Goal: Task Accomplishment & Management: Manage account settings

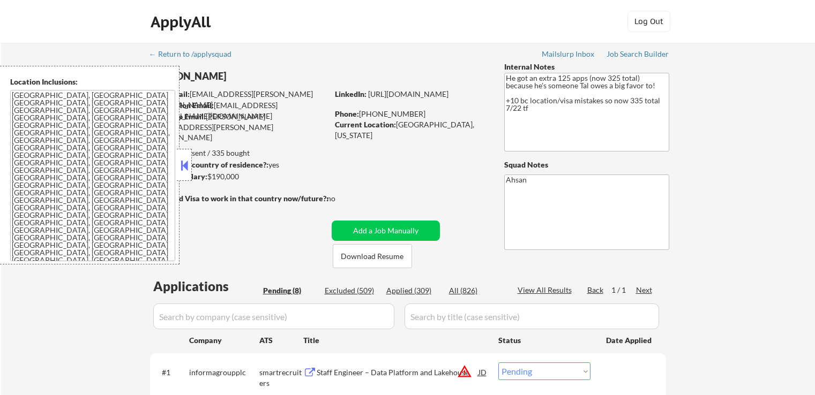
select select ""pending""
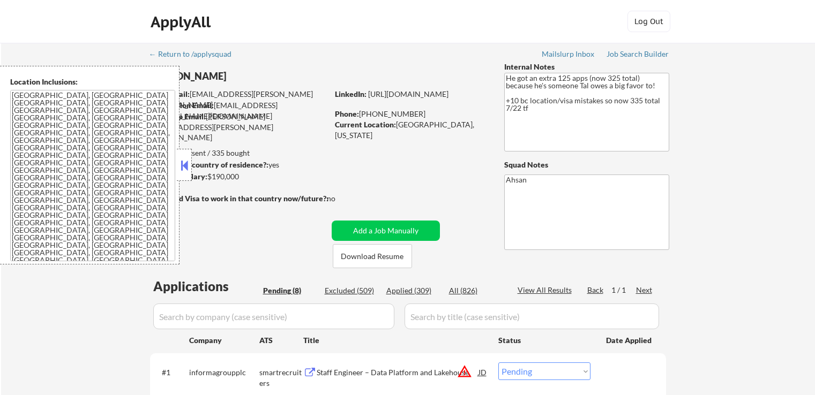
select select ""pending""
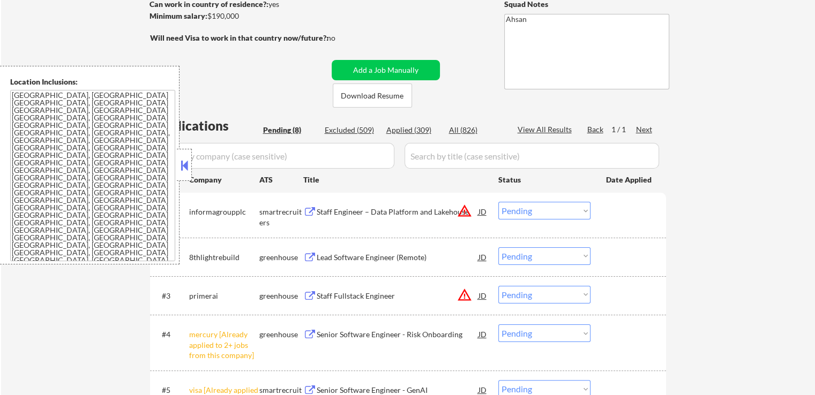
click at [188, 165] on button at bounding box center [184, 166] width 12 height 16
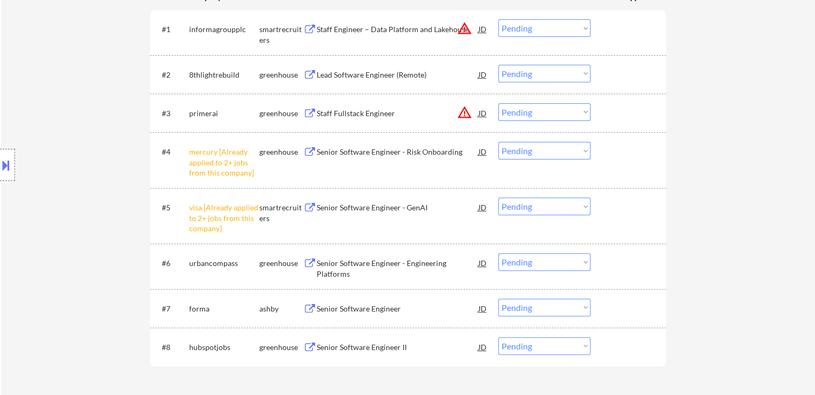
scroll to position [375, 0]
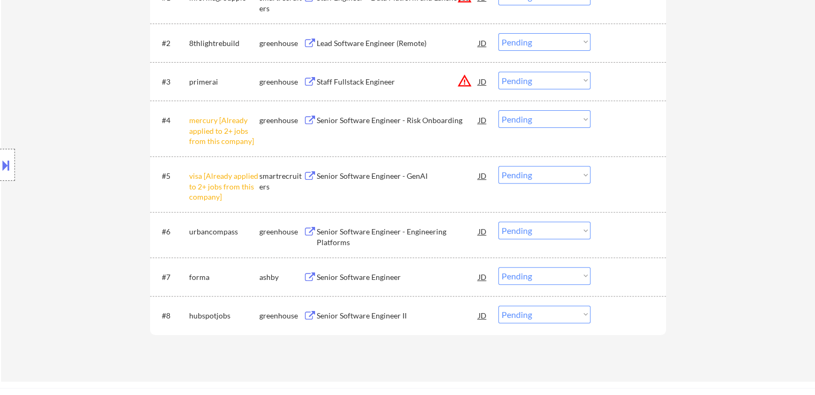
click at [548, 123] on select "Choose an option... Pending Applied Excluded (Questions) Excluded (Expired) Exc…" at bounding box center [544, 119] width 92 height 18
select select ""excluded__other_""
click at [498, 110] on select "Choose an option... Pending Applied Excluded (Questions) Excluded (Expired) Exc…" at bounding box center [544, 119] width 92 height 18
click at [527, 176] on select "Choose an option... Pending Applied Excluded (Questions) Excluded (Expired) Exc…" at bounding box center [544, 175] width 92 height 18
select select ""excluded__other_""
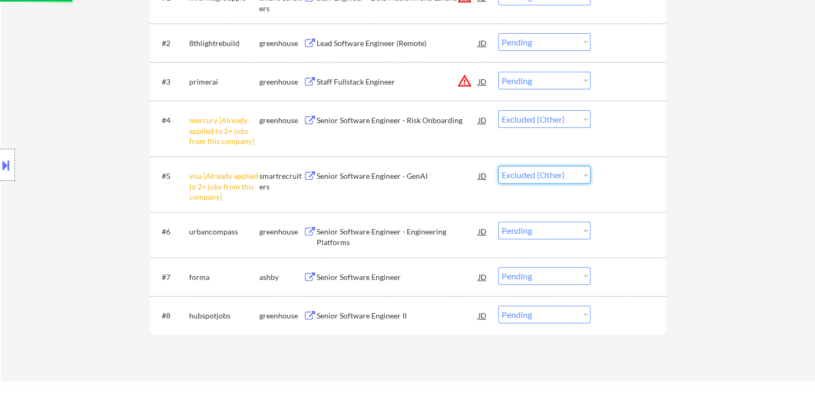
click at [498, 166] on select "Choose an option... Pending Applied Excluded (Questions) Excluded (Expired) Exc…" at bounding box center [544, 175] width 92 height 18
select select ""pending""
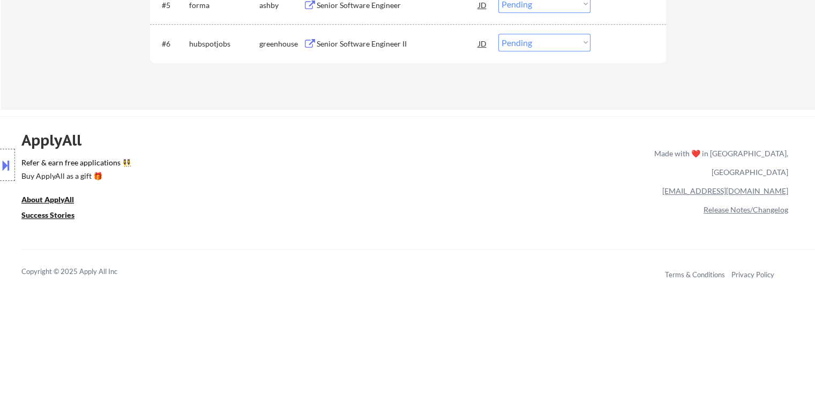
scroll to position [268, 0]
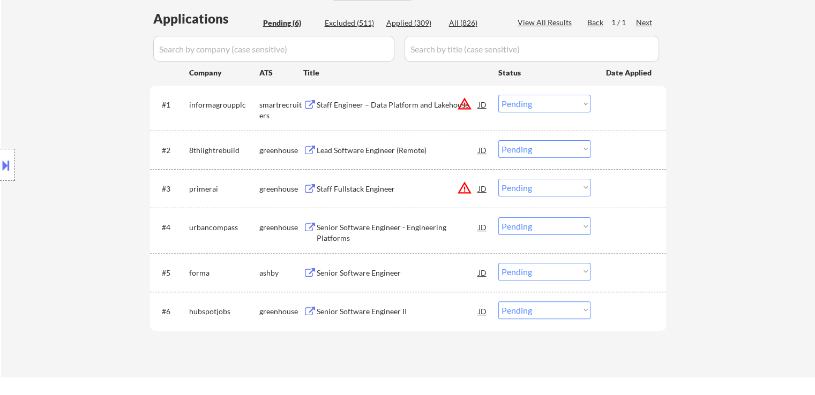
click at [468, 103] on button "warning_amber" at bounding box center [464, 103] width 15 height 15
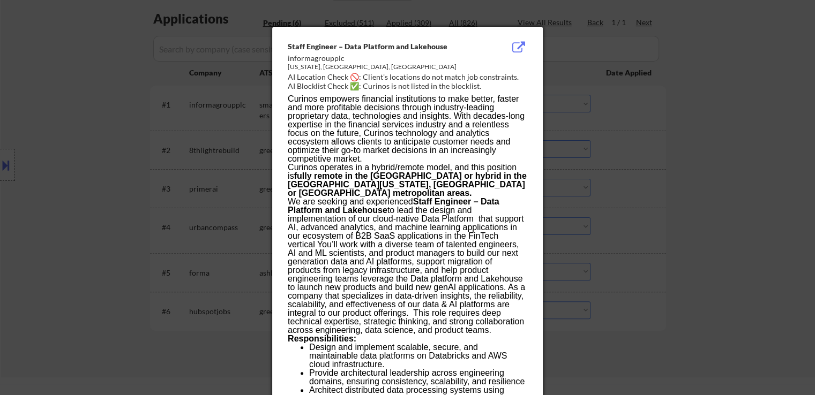
drag, startPoint x: 673, startPoint y: 126, endPoint x: 388, endPoint y: 127, distance: 285.1
click at [674, 124] on div at bounding box center [407, 197] width 815 height 395
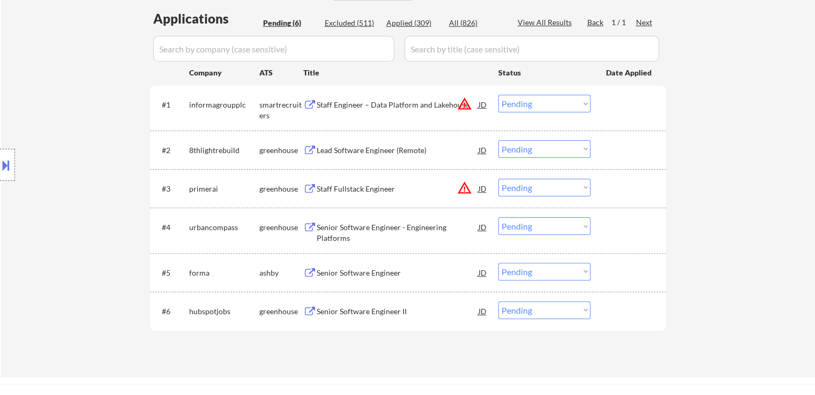
click at [358, 103] on div "Staff Engineer – Data Platform and Lakehouse" at bounding box center [398, 105] width 162 height 11
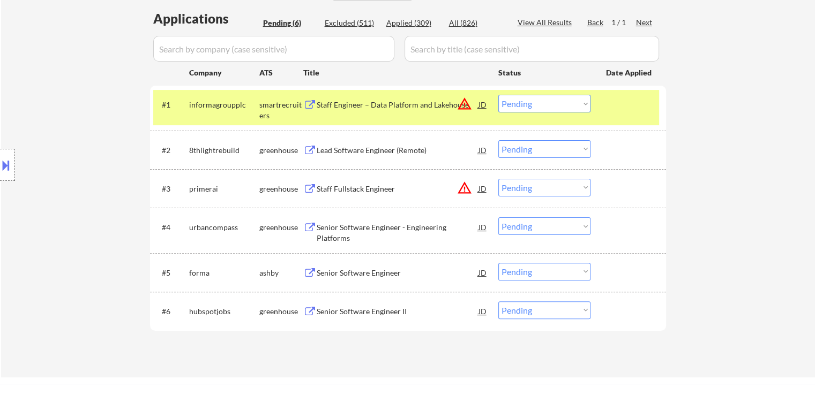
click at [372, 156] on div "Lead Software Engineer (Remote)" at bounding box center [398, 149] width 162 height 19
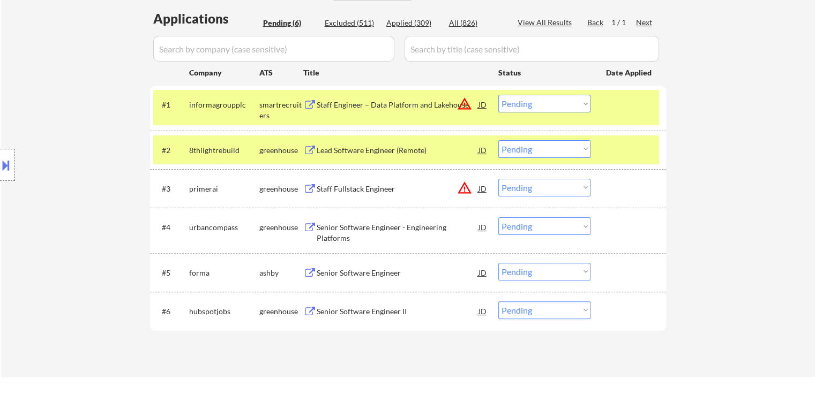
click at [358, 190] on div "Staff Fullstack Engineer" at bounding box center [398, 189] width 162 height 11
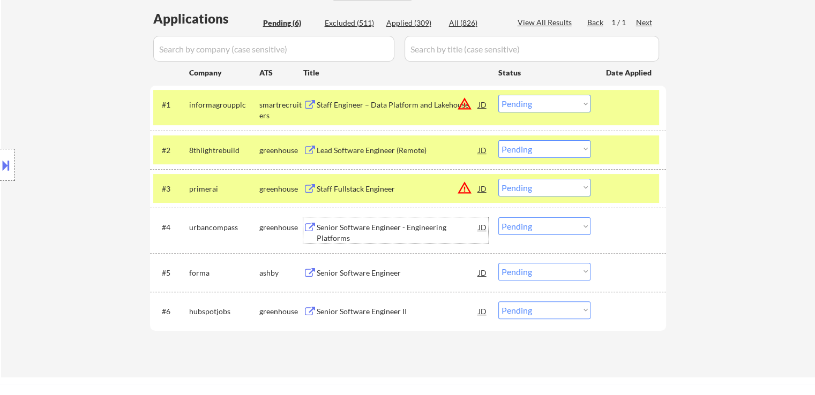
drag, startPoint x: 355, startPoint y: 231, endPoint x: 358, endPoint y: 277, distance: 45.7
click at [355, 230] on div "Senior Software Engineer - Engineering Platforms" at bounding box center [398, 232] width 162 height 21
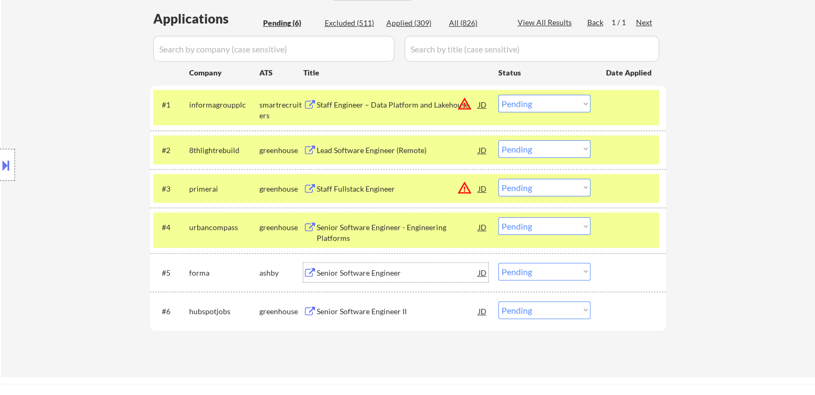
click at [356, 275] on div "Senior Software Engineer" at bounding box center [398, 273] width 162 height 11
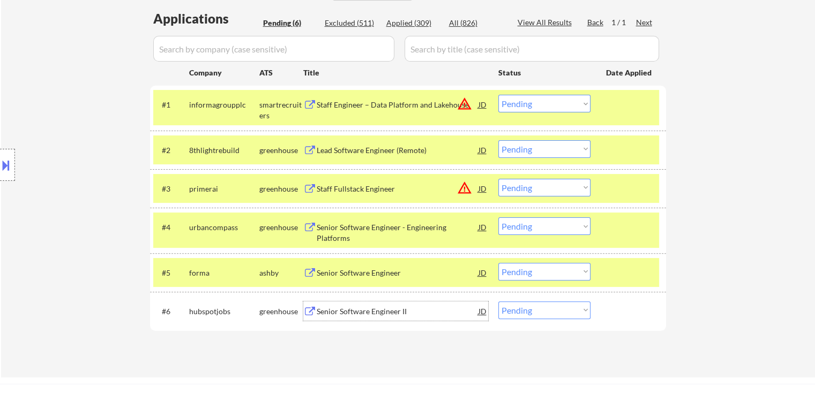
drag, startPoint x: 360, startPoint y: 313, endPoint x: 366, endPoint y: 25, distance: 288.3
click at [362, 311] on div "Senior Software Engineer II" at bounding box center [398, 312] width 162 height 11
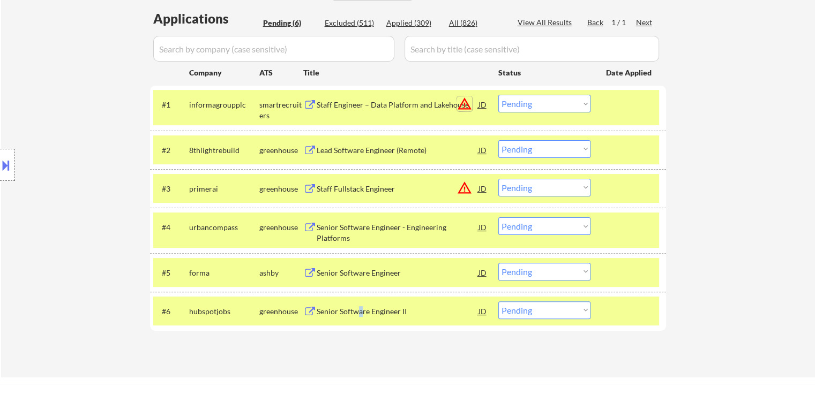
click at [465, 103] on button "warning_amber" at bounding box center [464, 103] width 15 height 15
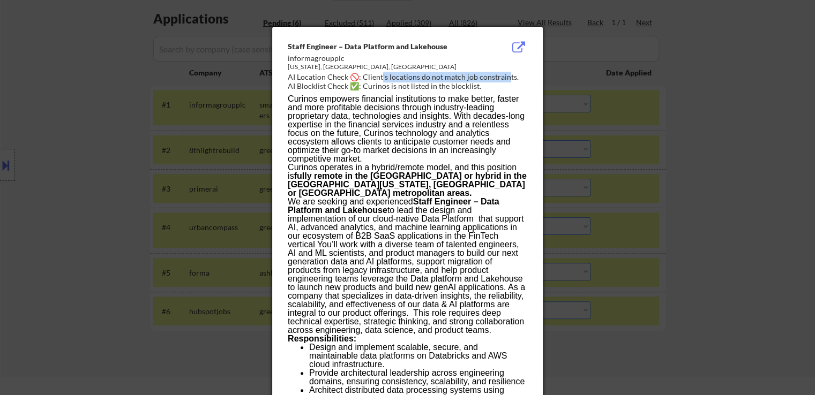
drag, startPoint x: 380, startPoint y: 77, endPoint x: 507, endPoint y: 74, distance: 127.0
click at [507, 74] on div "AI Location Check 🚫: Client's locations do not match job constraints." at bounding box center [410, 77] width 244 height 11
click at [70, 128] on div at bounding box center [407, 197] width 815 height 395
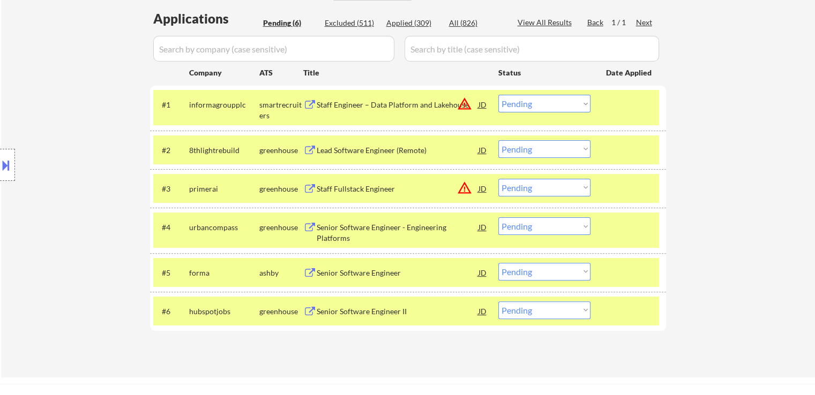
click at [0, 162] on button at bounding box center [6, 165] width 12 height 18
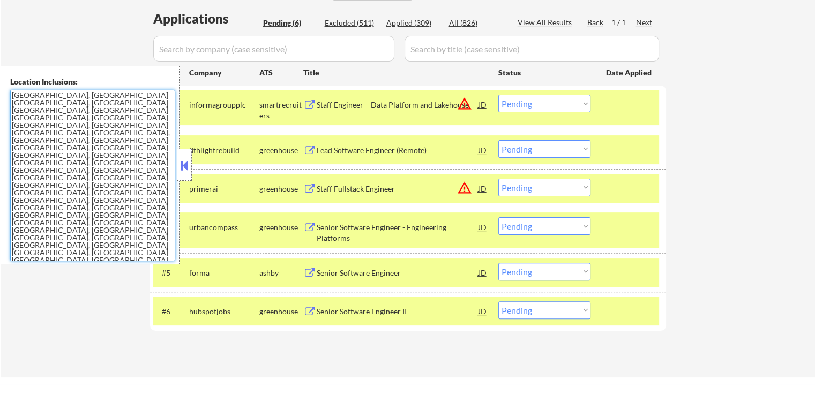
drag, startPoint x: 35, startPoint y: 175, endPoint x: 216, endPoint y: 6, distance: 247.2
click at [1, 79] on div "Location Inclusions: [GEOGRAPHIC_DATA], [GEOGRAPHIC_DATA] [GEOGRAPHIC_DATA], [G…" at bounding box center [90, 165] width 180 height 199
click at [186, 170] on button at bounding box center [184, 166] width 12 height 16
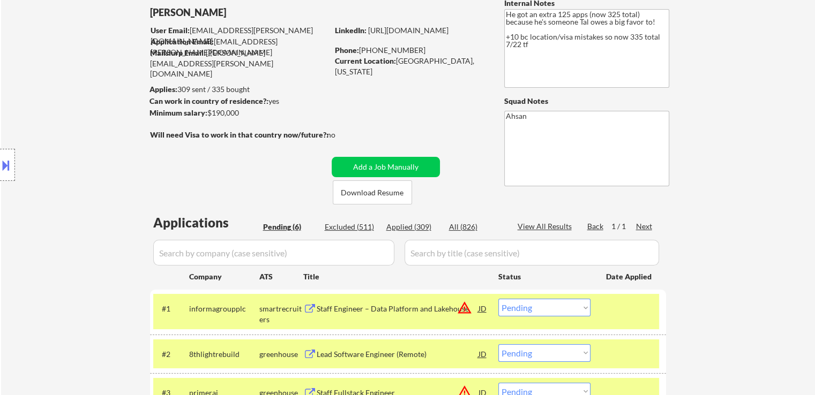
scroll to position [54, 0]
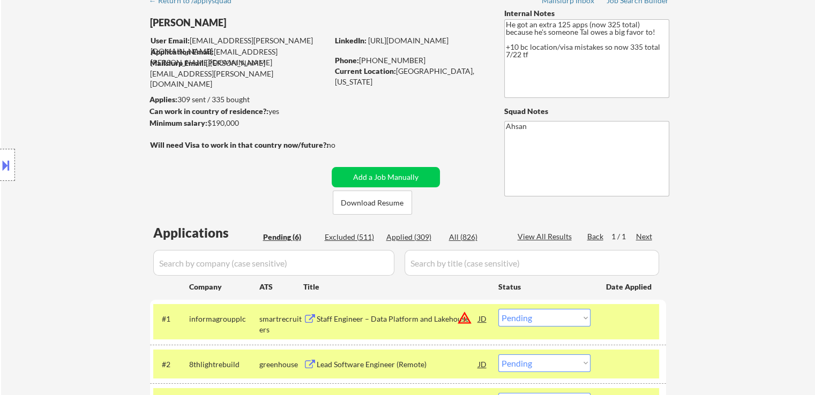
click at [121, 164] on div "Location Inclusions: [GEOGRAPHIC_DATA], [GEOGRAPHIC_DATA] [GEOGRAPHIC_DATA], [G…" at bounding box center [96, 165] width 192 height 199
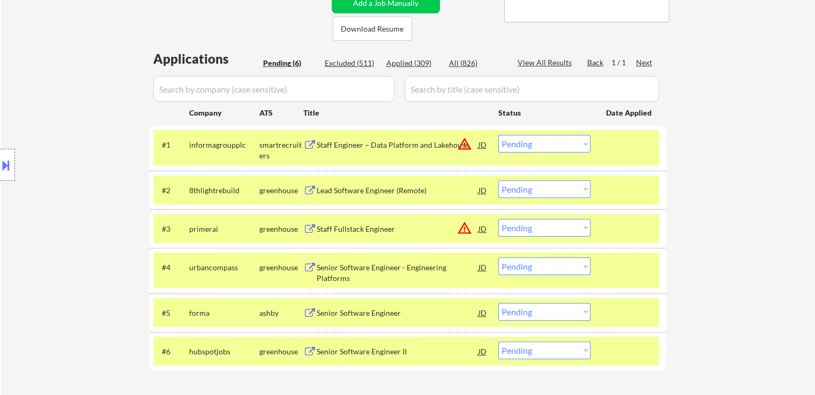
scroll to position [268, 0]
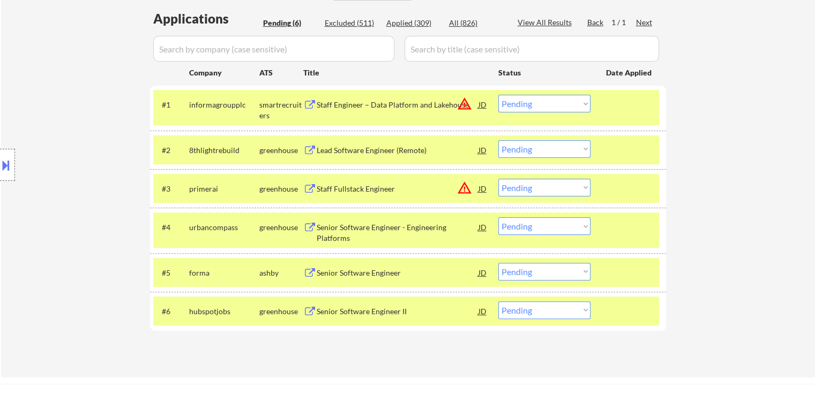
click at [530, 153] on select "Choose an option... Pending Applied Excluded (Questions) Excluded (Expired) Exc…" at bounding box center [544, 149] width 92 height 18
click at [498, 140] on select "Choose an option... Pending Applied Excluded (Questions) Excluded (Expired) Exc…" at bounding box center [544, 149] width 92 height 18
select select ""pending""
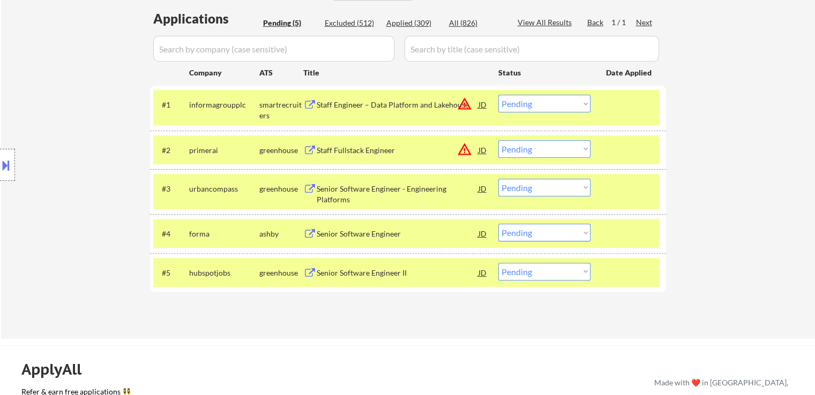
click at [0, 168] on button at bounding box center [6, 165] width 12 height 18
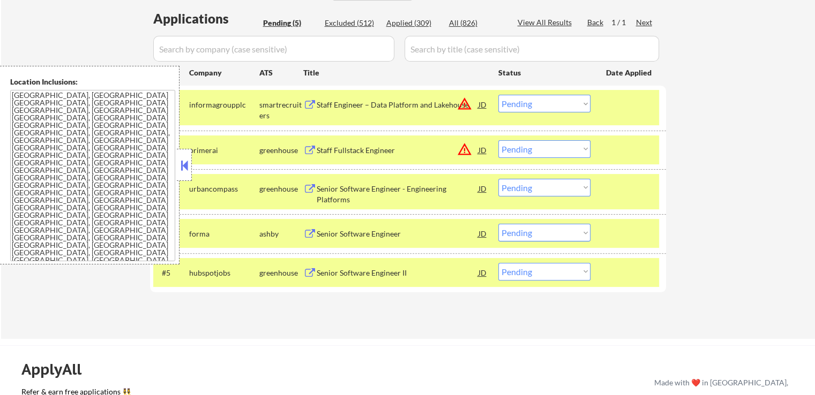
click at [189, 163] on button at bounding box center [184, 166] width 12 height 16
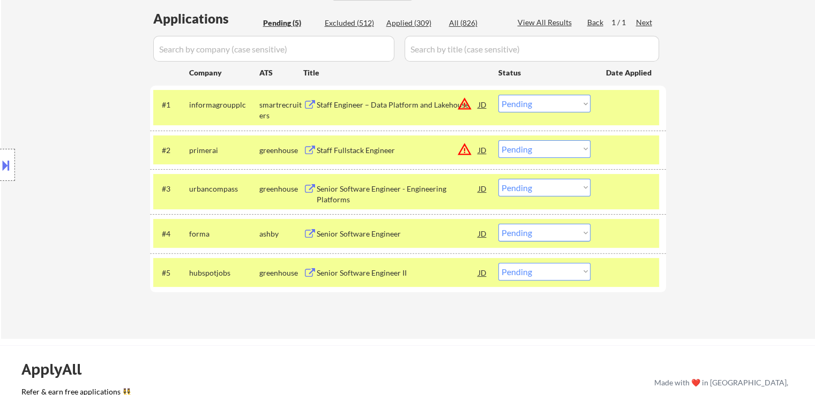
drag, startPoint x: 545, startPoint y: 182, endPoint x: 542, endPoint y: 195, distance: 13.9
click at [545, 182] on select "Choose an option... Pending Applied Excluded (Questions) Excluded (Expired) Exc…" at bounding box center [544, 188] width 92 height 18
click at [498, 179] on select "Choose an option... Pending Applied Excluded (Questions) Excluded (Expired) Exc…" at bounding box center [544, 188] width 92 height 18
select select ""pending""
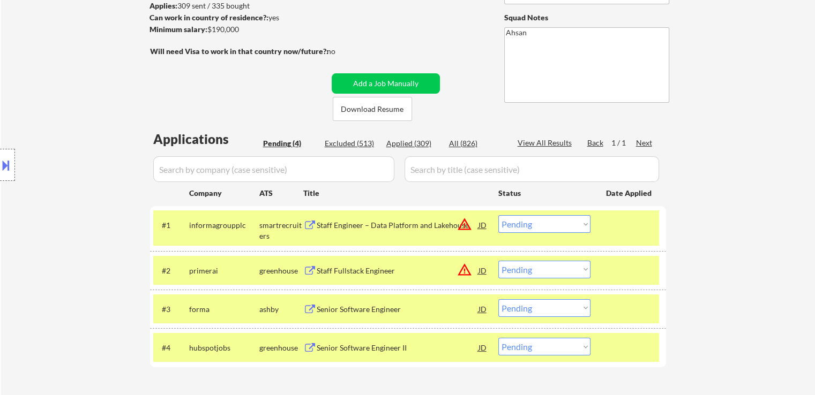
scroll to position [161, 0]
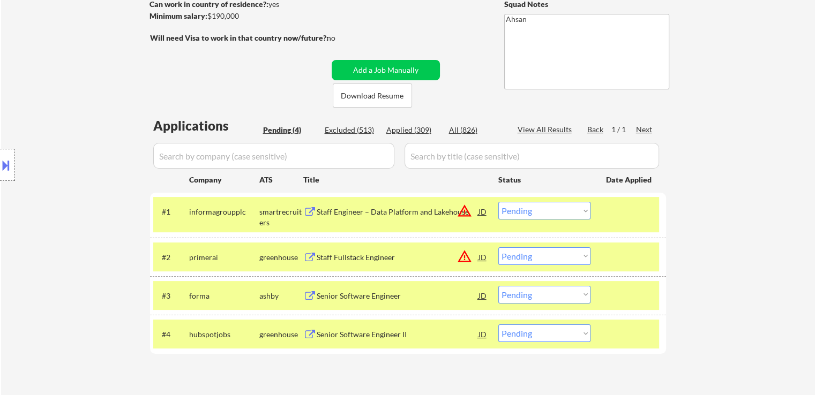
click at [368, 212] on div "Staff Engineer – Data Platform and Lakehouse" at bounding box center [398, 212] width 162 height 11
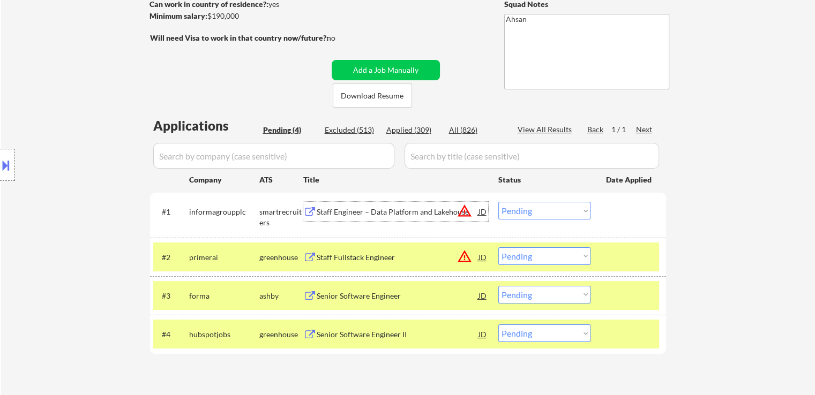
click at [549, 213] on select "Choose an option... Pending Applied Excluded (Questions) Excluded (Expired) Exc…" at bounding box center [544, 211] width 92 height 18
click at [498, 202] on select "Choose an option... Pending Applied Excluded (Questions) Excluded (Expired) Exc…" at bounding box center [544, 211] width 92 height 18
click at [345, 134] on div "Excluded (513)" at bounding box center [352, 130] width 54 height 11
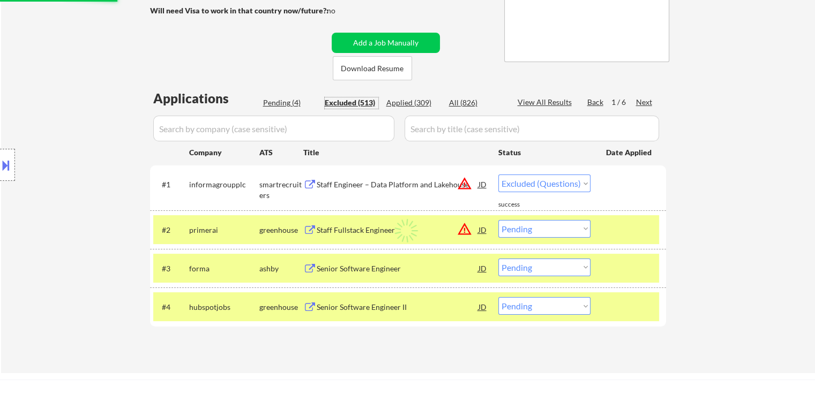
scroll to position [214, 0]
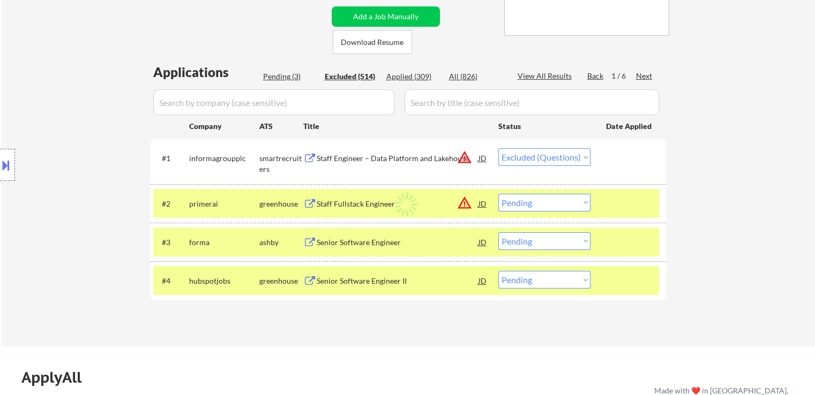
select select ""excluded__location_""
select select ""excluded__other_""
select select ""excluded__expired_""
select select ""excluded""
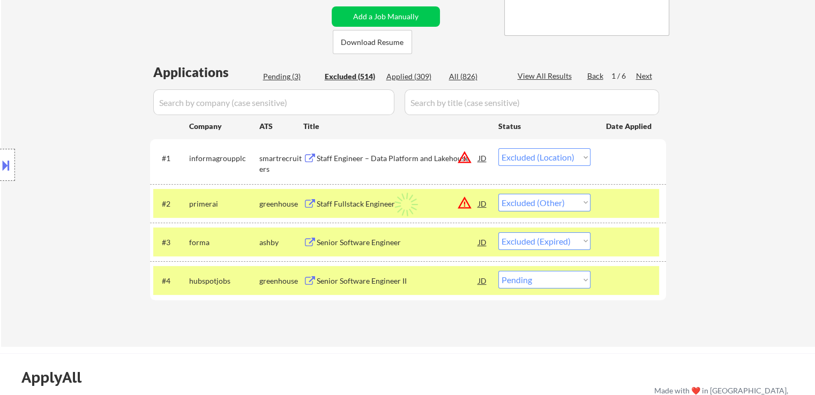
select select ""excluded__expired_""
select select ""excluded__location_""
select select ""excluded__other_""
select select ""excluded__expired_""
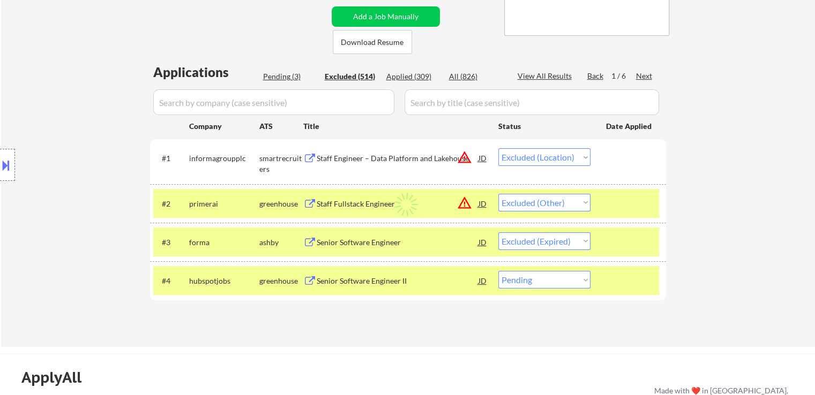
select select ""excluded__expired_""
select select ""excluded__salary_""
select select ""excluded__other_""
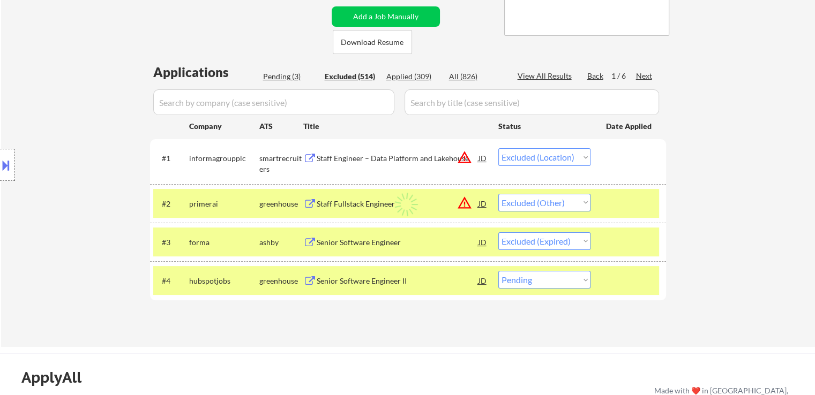
select select ""excluded__other_""
select select ""excluded""
select select ""excluded__other_""
select select ""excluded""
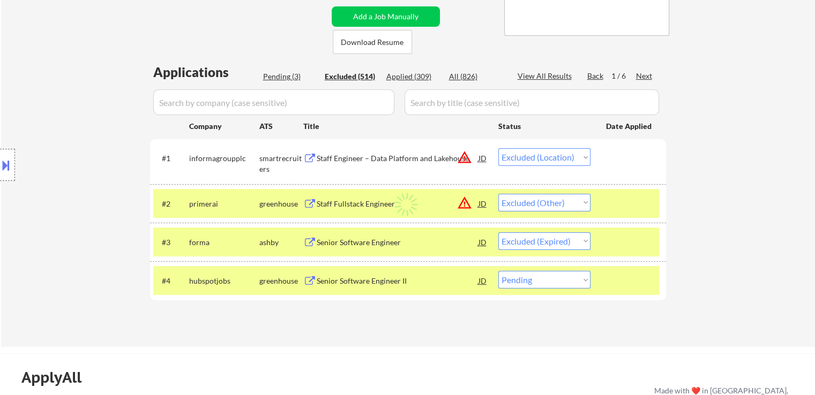
select select ""excluded__salary_""
select select ""excluded__other_""
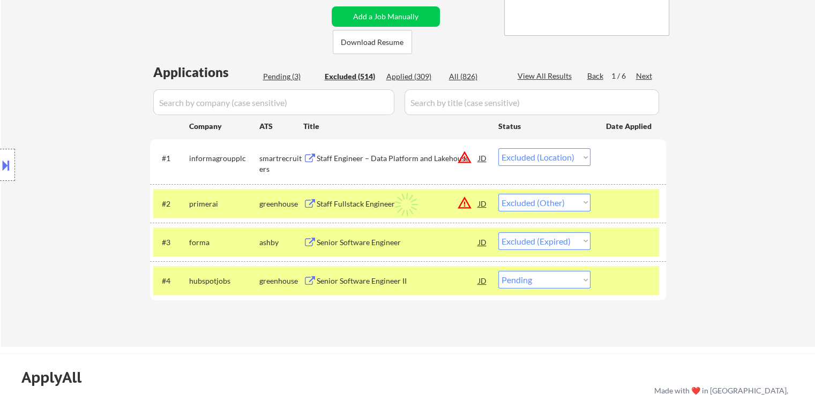
select select ""excluded""
select select ""excluded__other_""
select select ""excluded""
select select ""excluded__expired_""
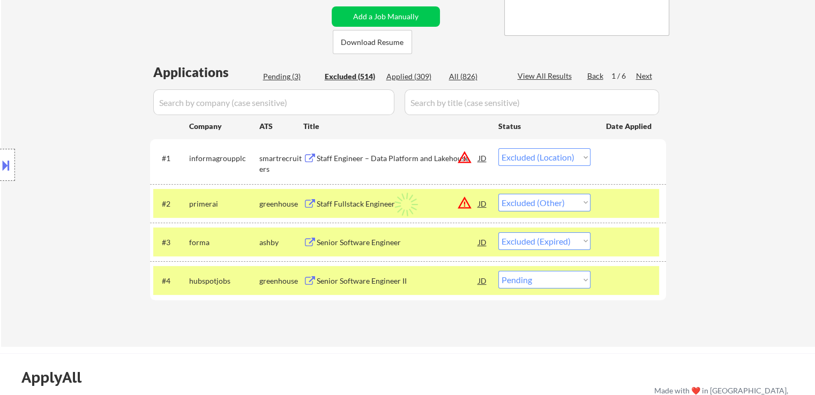
select select ""excluded__expired_""
select select ""excluded""
select select ""excluded__other_""
select select ""excluded__expired_""
select select ""excluded__other_""
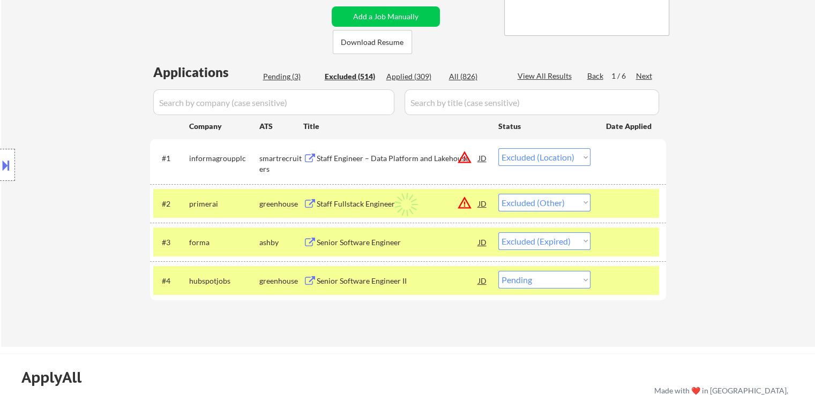
select select ""excluded__other_""
select select ""excluded__expired_""
select select ""excluded__other_""
select select ""excluded__expired_""
select select ""excluded__other_""
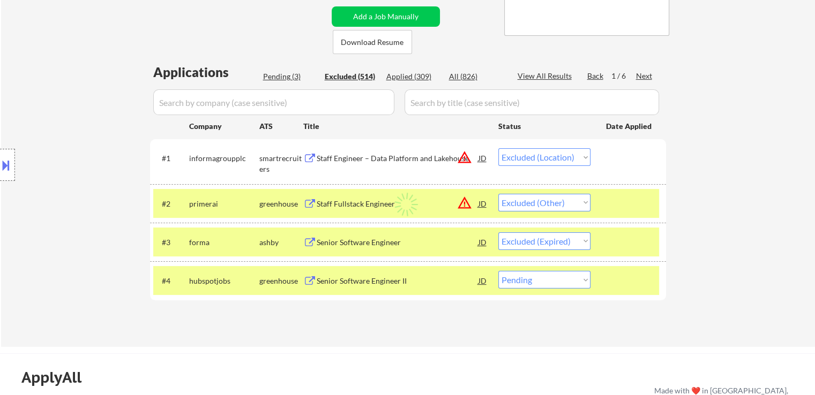
select select ""excluded__other_""
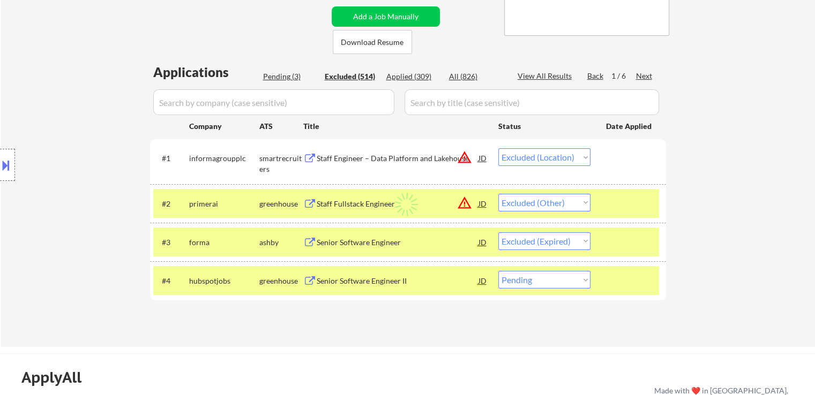
select select ""excluded__expired_""
select select ""excluded__other_""
select select ""excluded__salary_""
select select ""excluded__other_""
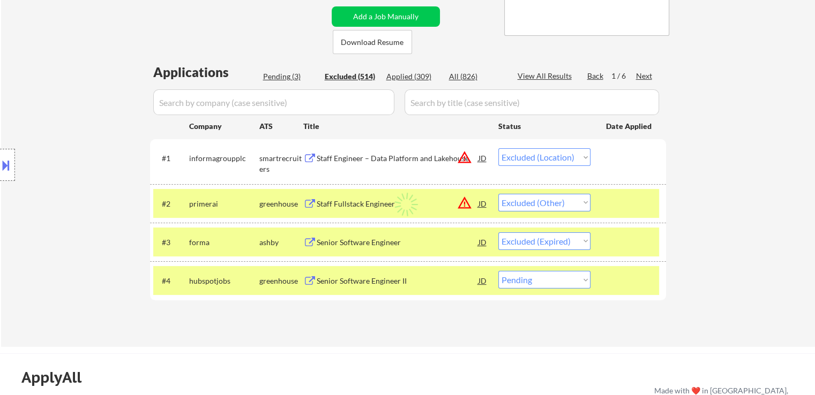
select select ""excluded__expired_""
select select ""excluded__location_""
select select ""excluded__salary_""
select select ""excluded__location_""
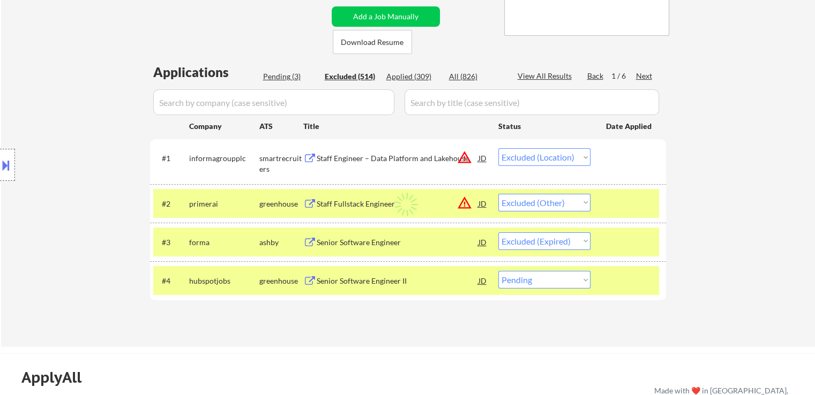
select select ""excluded__location_""
select select ""excluded__other_""
select select ""excluded__expired_""
select select ""excluded__other_""
select select ""excluded__expired_""
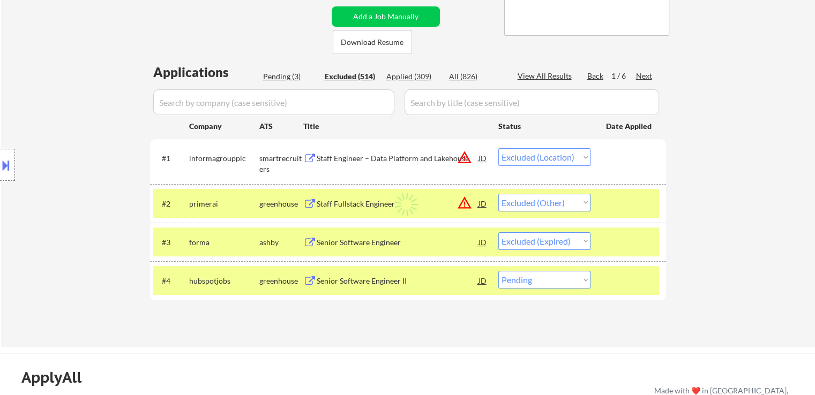
select select ""excluded__expired_""
select select ""excluded""
select select ""excluded__location_""
select select ""excluded""
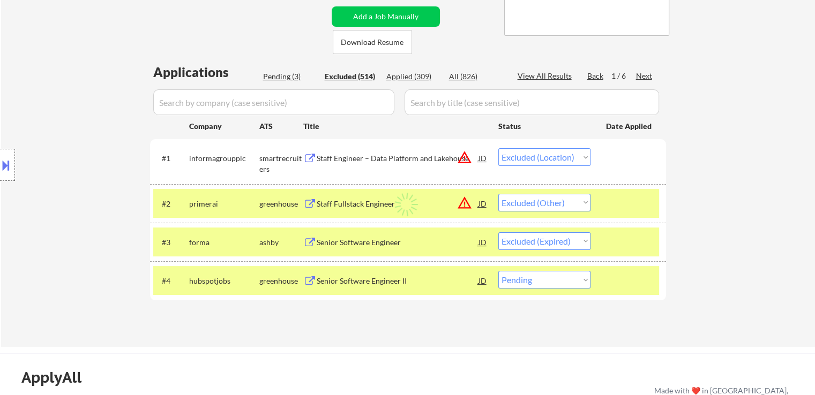
select select ""excluded__expired_""
select select ""excluded""
select select ""excluded__location_""
select select ""excluded__expired_""
select select ""excluded__location_""
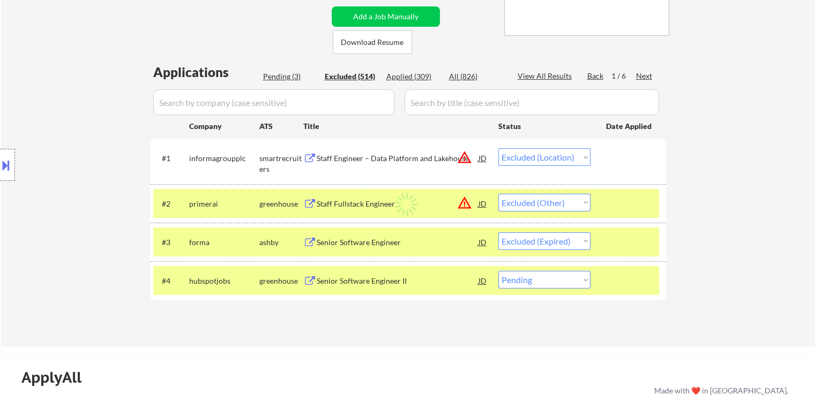
select select ""excluded__expired_""
select select ""excluded__other_""
select select ""excluded__expired_""
select select ""excluded""
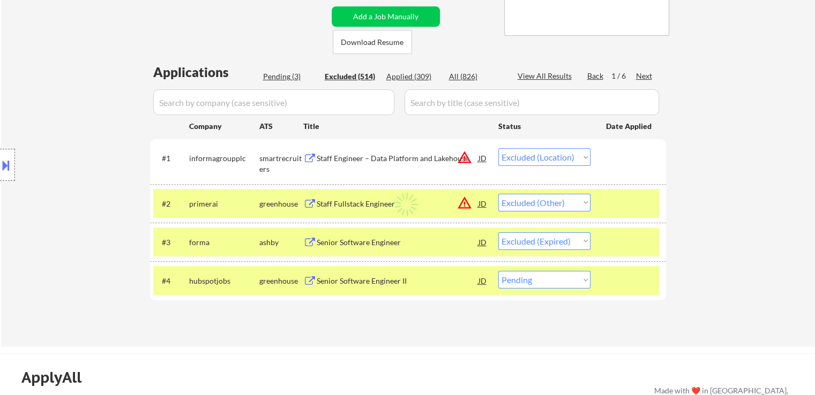
select select ""excluded""
select select ""excluded__other_""
select select ""excluded""
select select ""excluded__expired_""
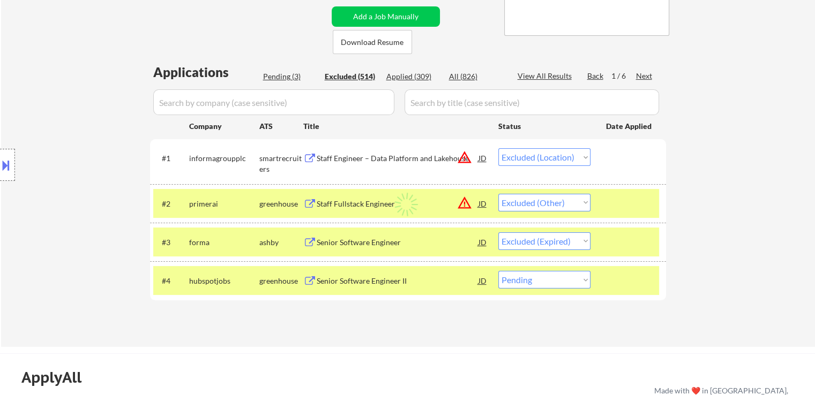
select select ""excluded""
select select ""excluded__expired_""
select select ""excluded__other_""
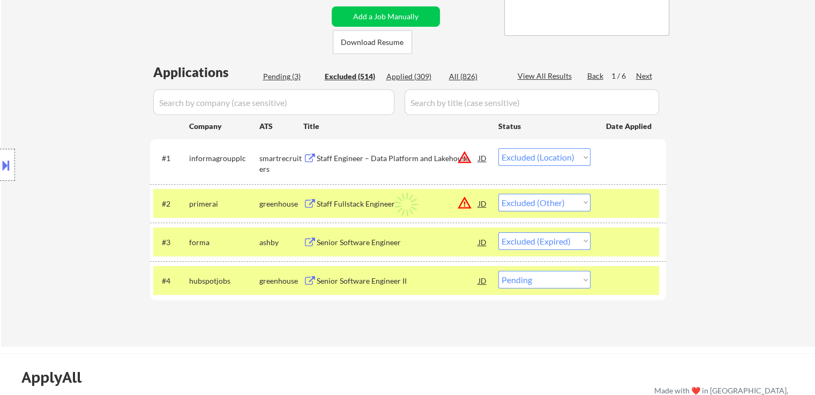
select select ""excluded__expired_""
select select ""excluded__other_""
select select ""excluded__expired_""
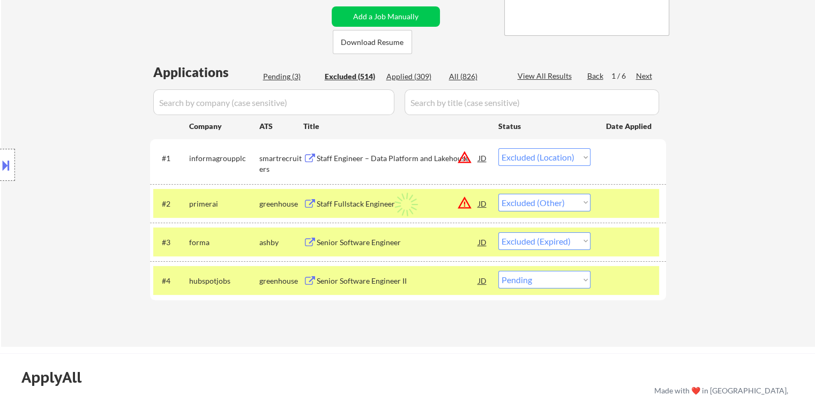
select select ""excluded__expired_""
select select ""excluded__other_""
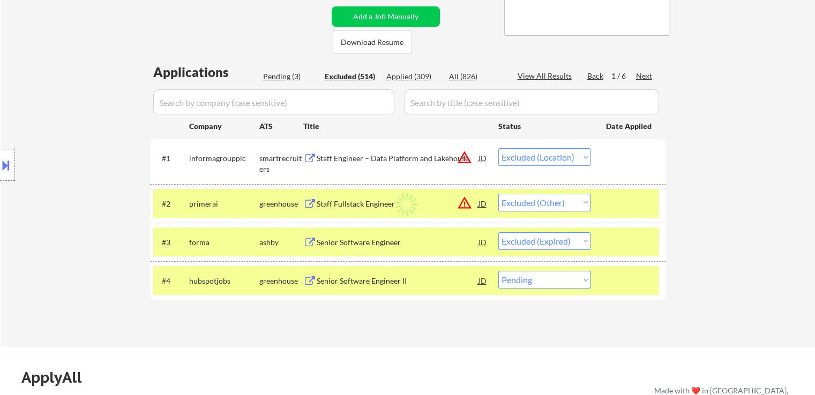
select select ""excluded__location_""
select select ""excluded__expired_""
select select ""excluded__other_""
select select ""excluded__location_""
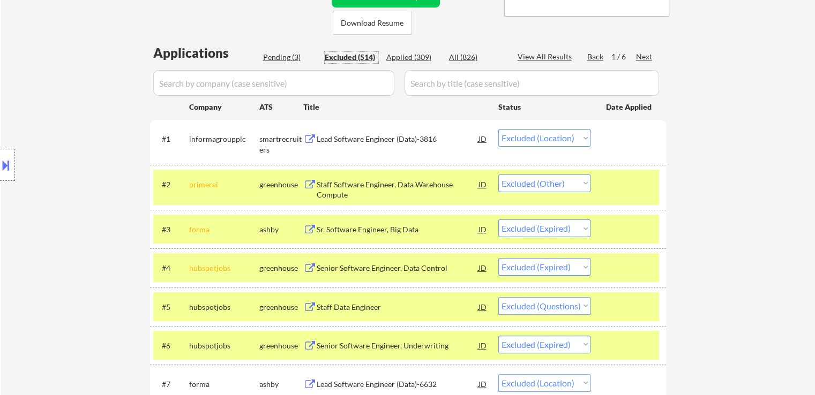
scroll to position [161, 0]
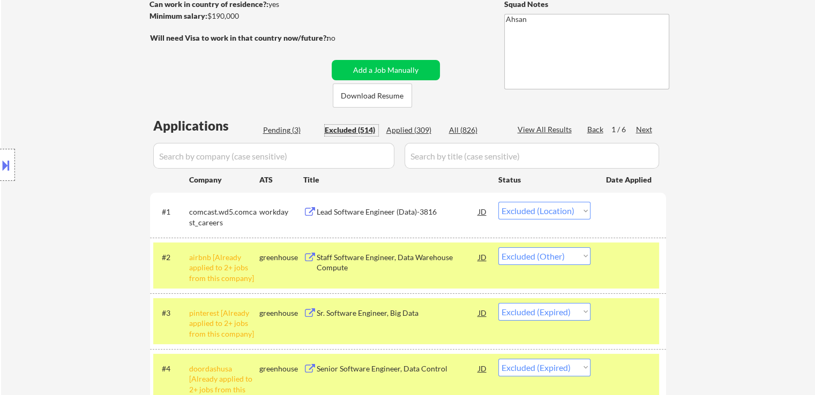
click at [290, 125] on div "Pending (3)" at bounding box center [290, 130] width 54 height 11
select select ""pending""
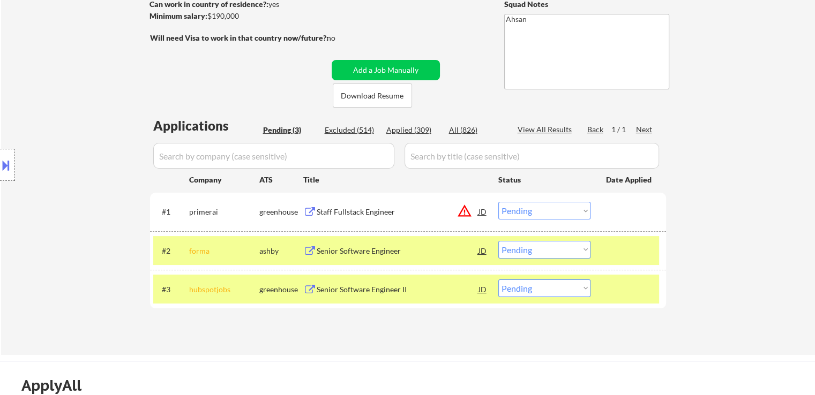
click at [534, 216] on select "Choose an option... Pending Applied Excluded (Questions) Excluded (Expired) Exc…" at bounding box center [544, 211] width 92 height 18
select select ""applied""
click at [498, 202] on select "Choose an option... Pending Applied Excluded (Questions) Excluded (Expired) Exc…" at bounding box center [544, 211] width 92 height 18
click at [550, 258] on select "Choose an option... Pending Applied Excluded (Questions) Excluded (Expired) Exc…" at bounding box center [544, 250] width 92 height 18
select select ""applied""
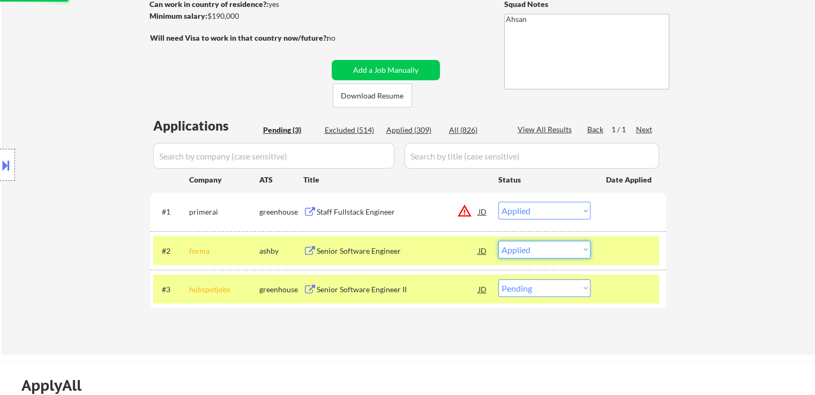
click at [498, 241] on select "Choose an option... Pending Applied Excluded (Questions) Excluded (Expired) Exc…" at bounding box center [544, 250] width 92 height 18
click at [544, 287] on select "Choose an option... Pending Applied Excluded (Questions) Excluded (Expired) Exc…" at bounding box center [544, 289] width 92 height 18
select select ""applied""
click at [498, 280] on select "Choose an option... Pending Applied Excluded (Questions) Excluded (Expired) Exc…" at bounding box center [544, 289] width 92 height 18
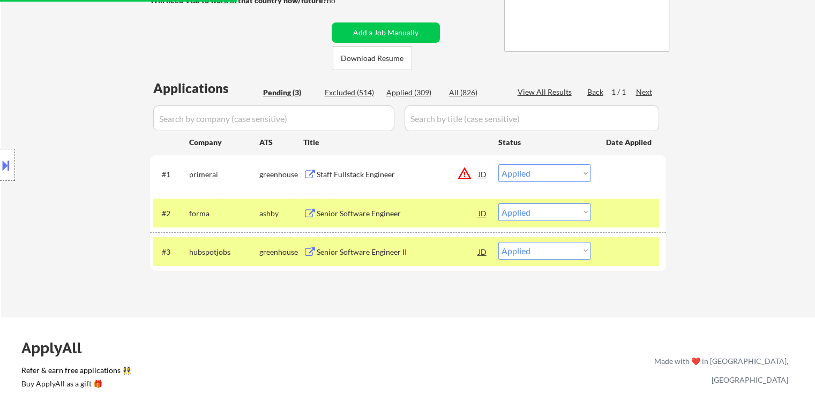
scroll to position [214, 0]
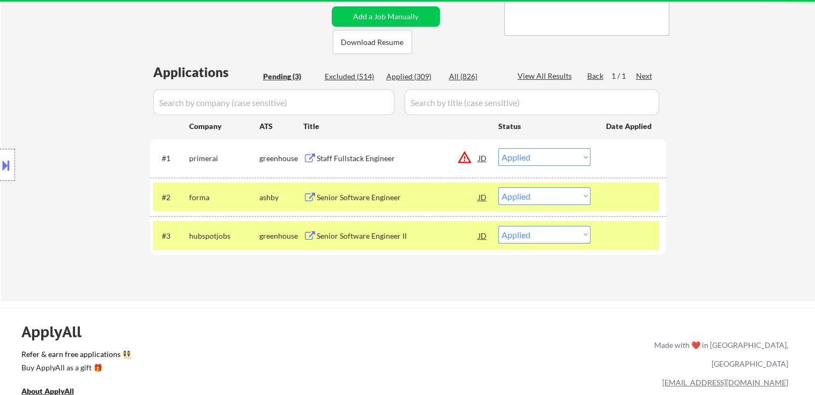
select select ""pending""
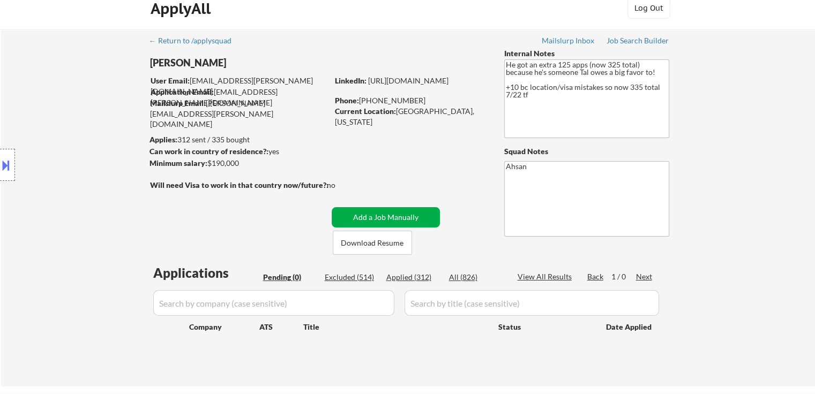
scroll to position [0, 0]
